Goal: Task Accomplishment & Management: Manage account settings

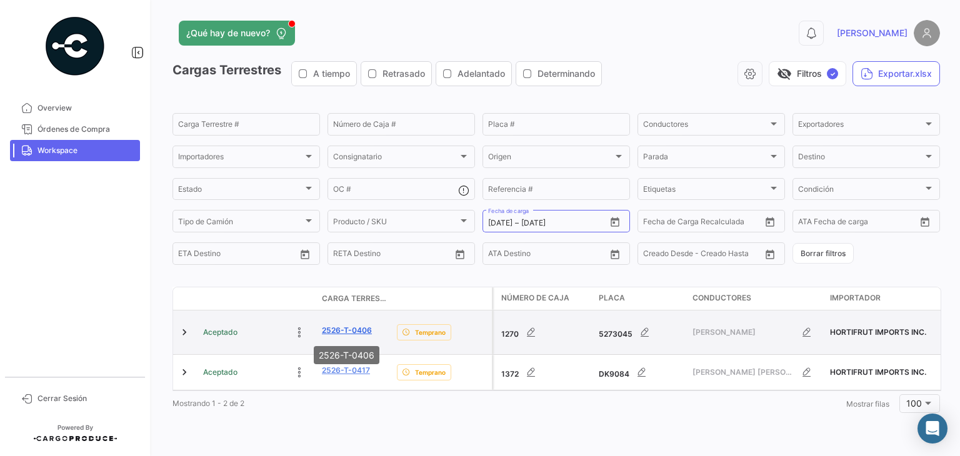
click at [339, 331] on link "2526-T-0406" at bounding box center [347, 330] width 50 height 11
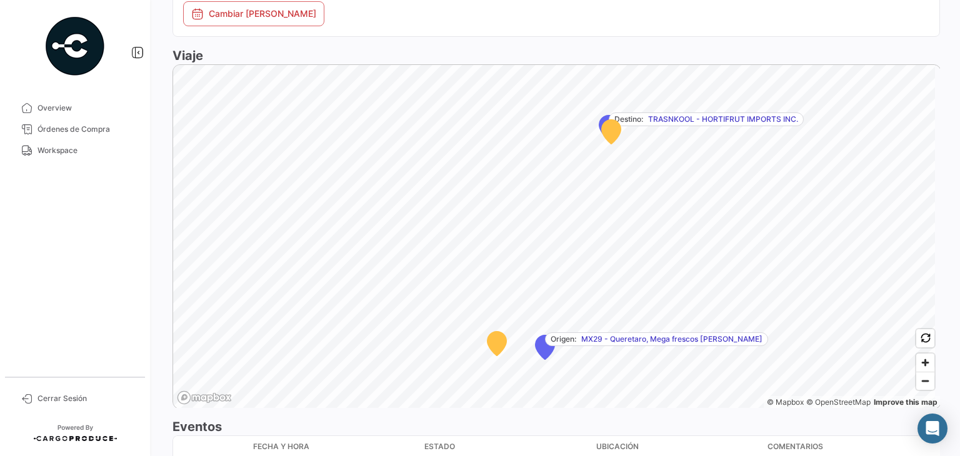
scroll to position [807, 0]
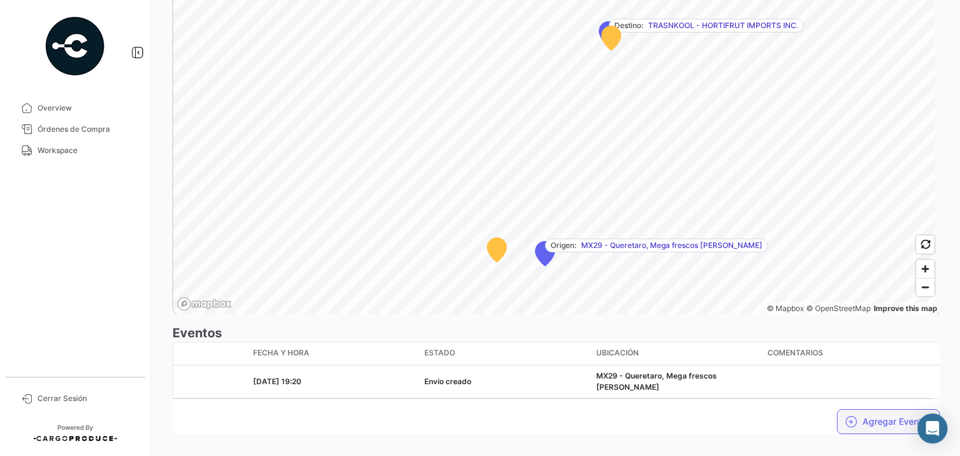
click at [840, 410] on button "Agregar Eventos" at bounding box center [888, 422] width 103 height 25
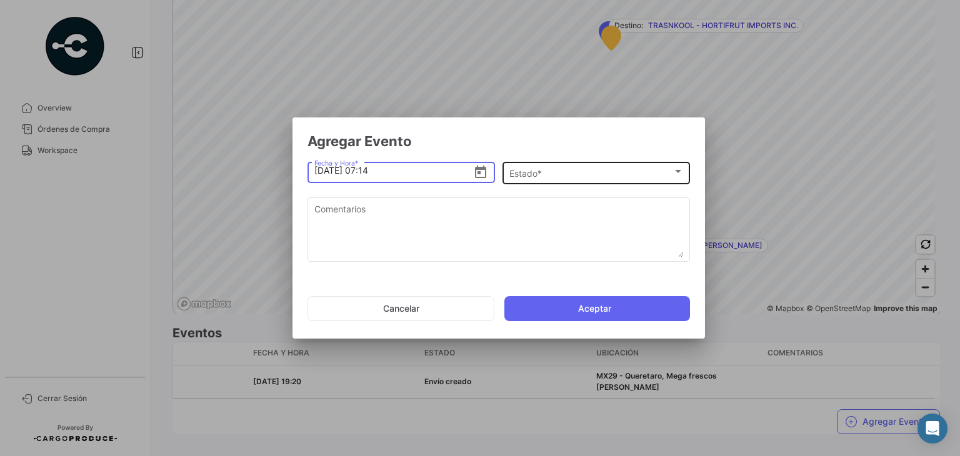
click at [550, 169] on div "Estado *" at bounding box center [591, 174] width 163 height 11
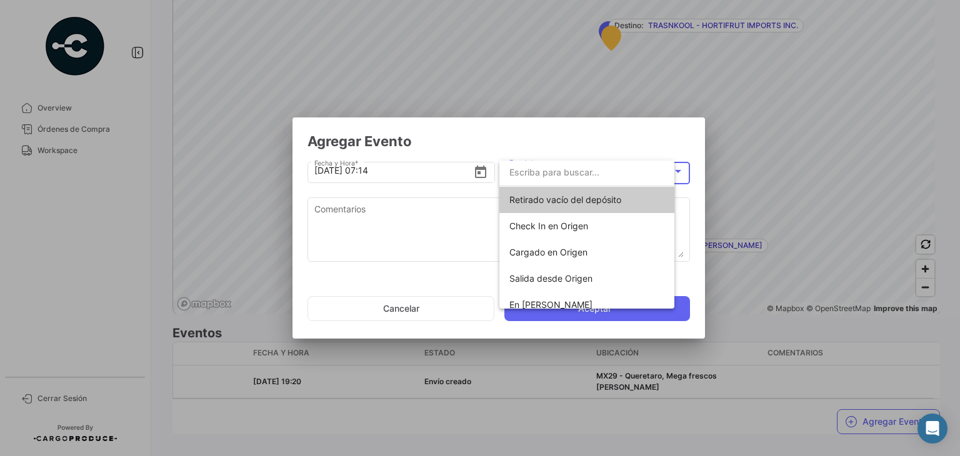
click at [550, 169] on input "dropdown search" at bounding box center [587, 172] width 175 height 26
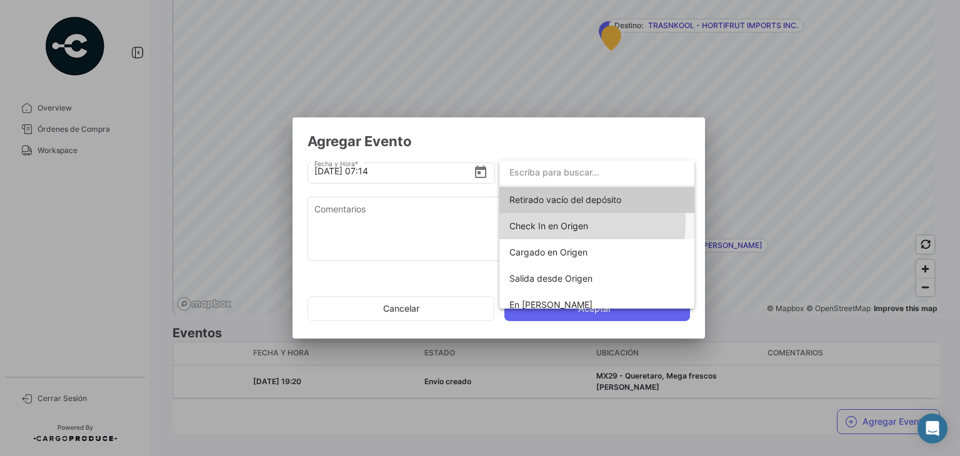
click at [564, 223] on span "Check In en Origen" at bounding box center [549, 226] width 79 height 11
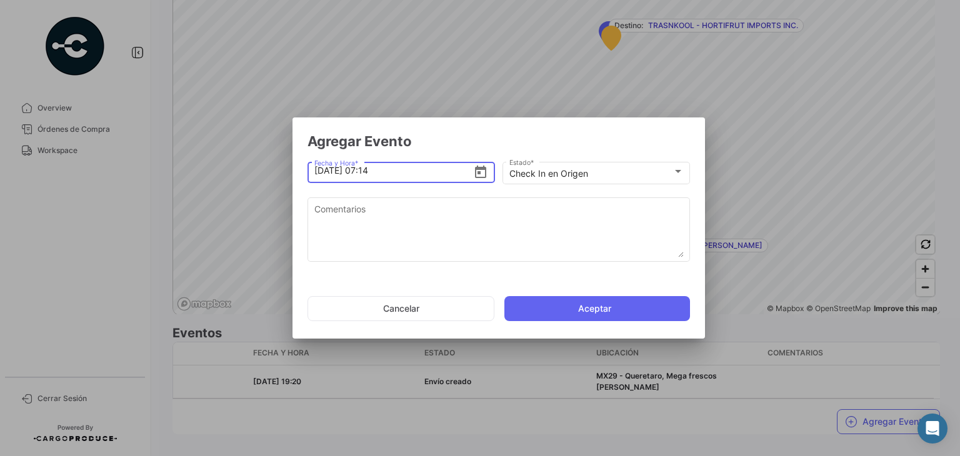
click at [398, 169] on input "[DATE] 07:14" at bounding box center [393, 171] width 159 height 44
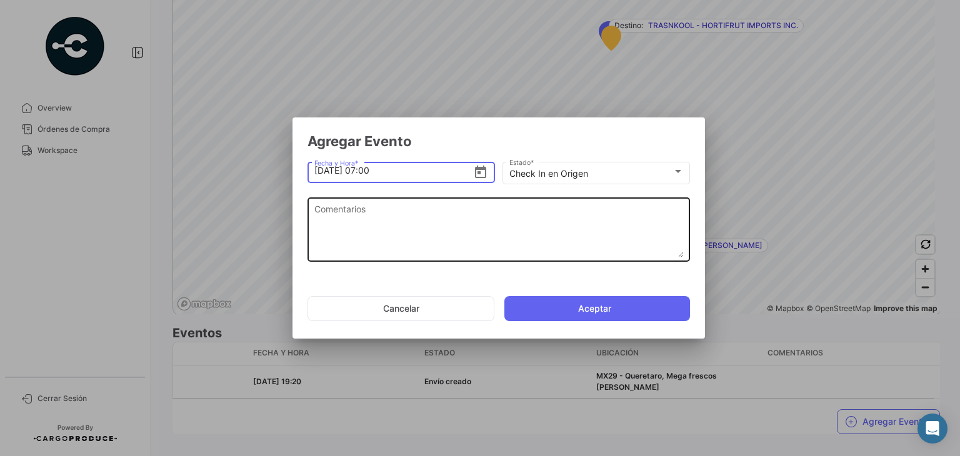
type input "[DATE] 07:00"
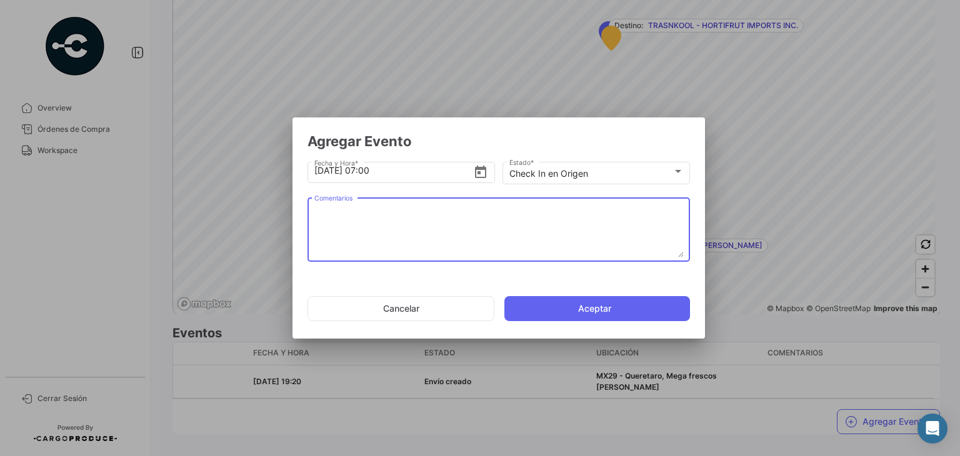
click at [368, 223] on textarea "Comentarios" at bounding box center [499, 230] width 370 height 55
paste textarea "Hora en la que la unidad llega al cooler de carga"
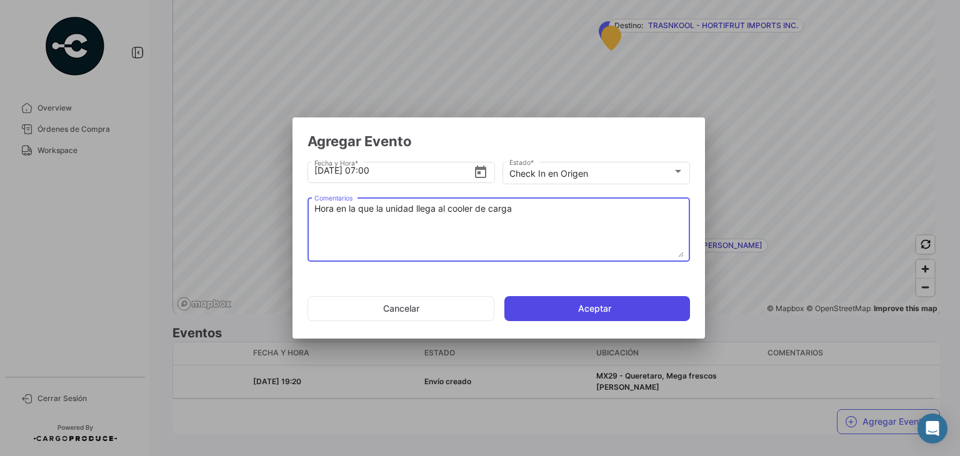
type textarea "Hora en la que la unidad llega al cooler de carga"
click at [600, 307] on button "Aceptar" at bounding box center [598, 308] width 186 height 25
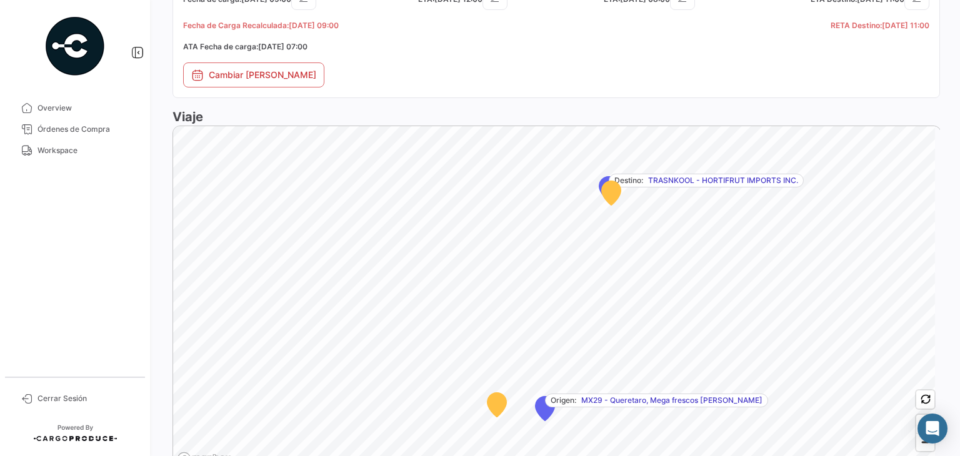
scroll to position [838, 0]
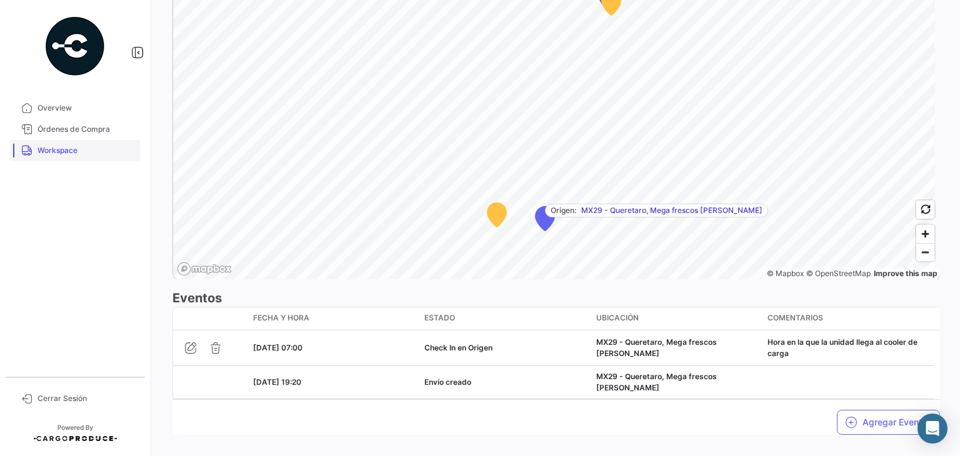
click at [76, 149] on span "Workspace" at bounding box center [87, 150] width 98 height 11
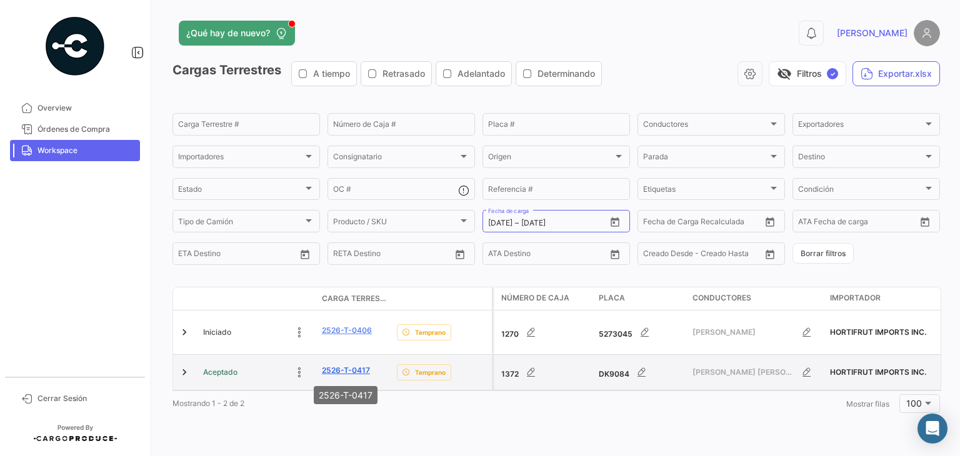
click at [344, 376] on link "2526-T-0417" at bounding box center [346, 370] width 48 height 11
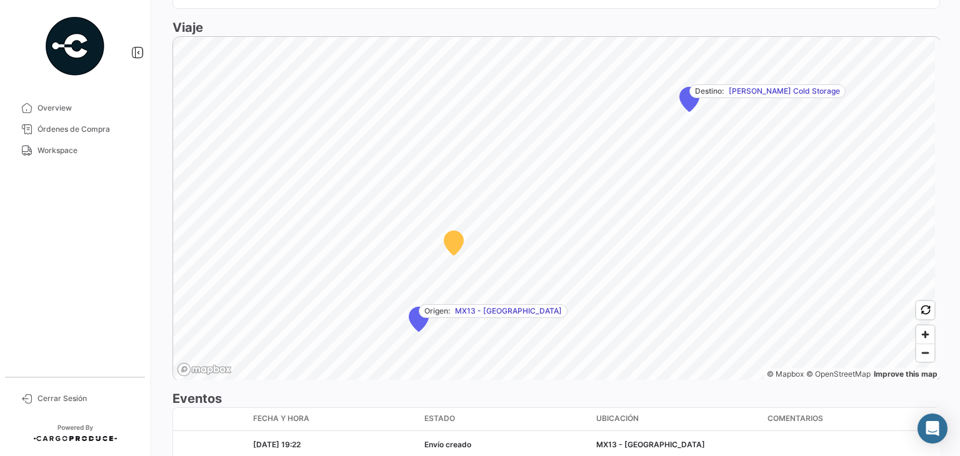
scroll to position [807, 0]
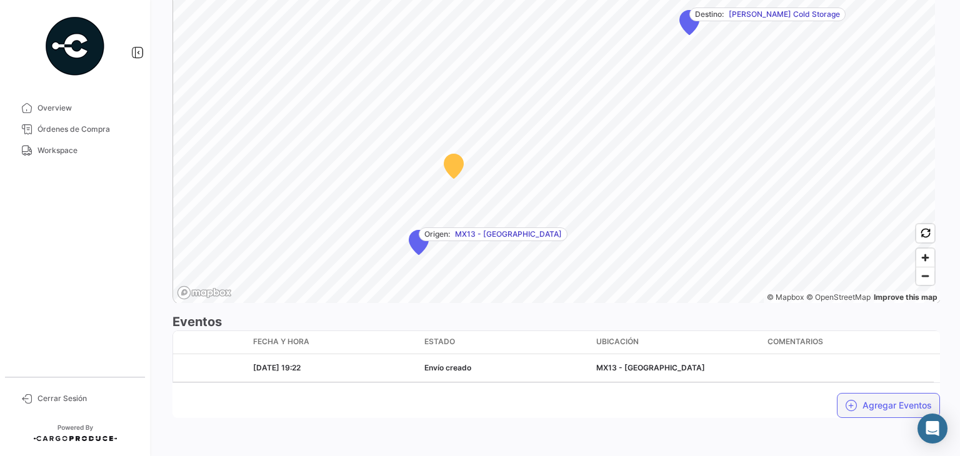
click at [866, 406] on button "Agregar Eventos" at bounding box center [888, 405] width 103 height 25
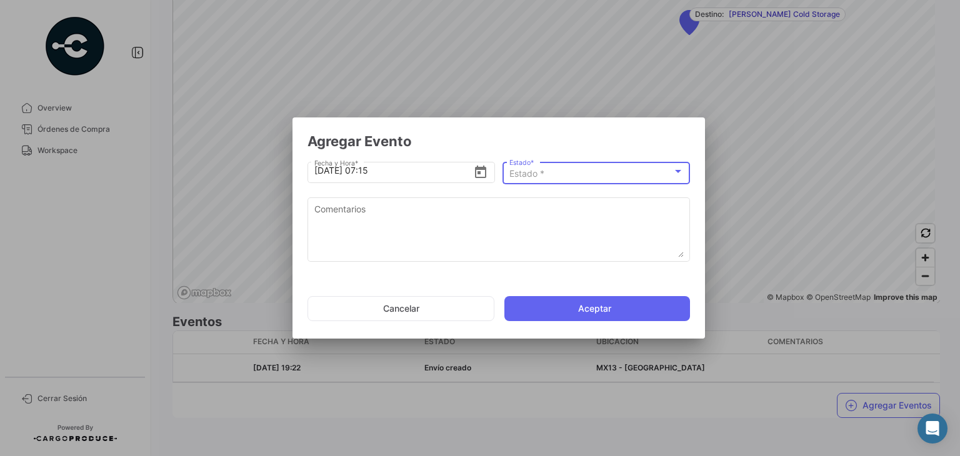
click at [613, 173] on div "Estado *" at bounding box center [591, 174] width 163 height 11
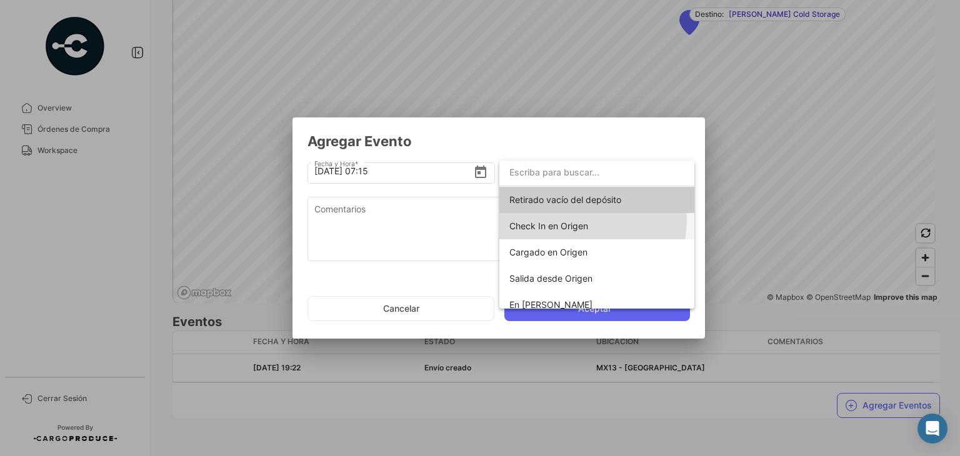
click at [587, 221] on span "Check In en Origen" at bounding box center [549, 226] width 79 height 11
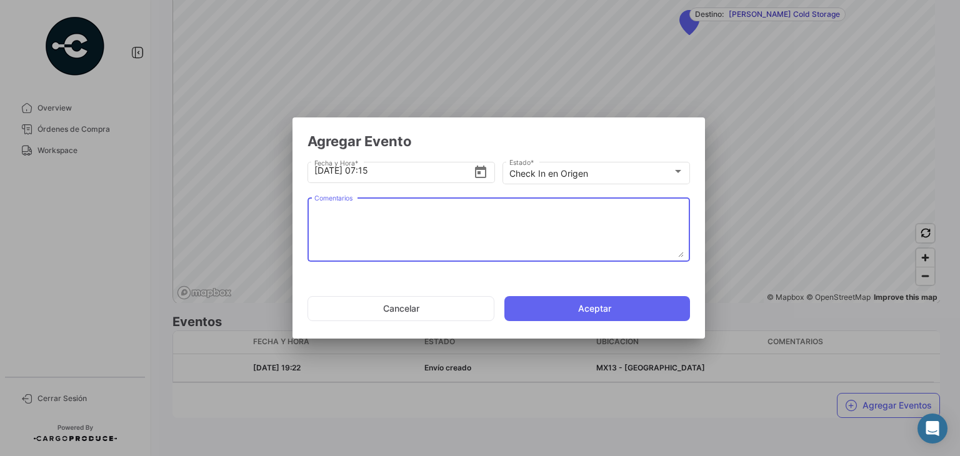
click at [433, 223] on textarea "Comentarios" at bounding box center [499, 230] width 370 height 55
